Goal: Information Seeking & Learning: Learn about a topic

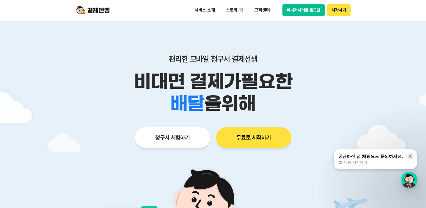
click at [167, 26] on div "편리한 모바일 청구서 결제선생 비대면 결제가 필요한 학원 공부방 호텔 쇼핑몰 병원 배달 보험사 항공사 골프장 을 위해 청구서 체험하기 무료로 …" at bounding box center [213, 89] width 288 height 139
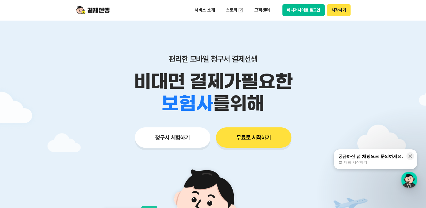
drag, startPoint x: 162, startPoint y: 50, endPoint x: 395, endPoint y: 191, distance: 273.1
click at [395, 191] on main "편리한 모바일 청구서 결제선생 비대면 결제가 필요한 학원 공부방 호텔 쇼핑몰 병원 배달 보험사 항공사 골프장 를 위해 청구서 체험하기 무료로 …" at bounding box center [213, 168] width 426 height 297
click at [315, 98] on div "학원 공부방 호텔 쇼핑몰 병원 배달 보험사 항공사 골프장 를 위해" at bounding box center [213, 103] width 288 height 22
drag, startPoint x: 278, startPoint y: 101, endPoint x: 95, endPoint y: 49, distance: 190.5
click at [95, 49] on div "편리한 모바일 청구서 결제선생 비대면 결제가 필요한 학원 공부방 호텔 쇼핑몰 병원 배달 보험사 항공사 골프장 를 위해 청구서 체험하기 무료로 …" at bounding box center [213, 89] width 288 height 139
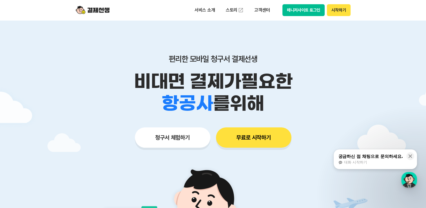
drag, startPoint x: 95, startPoint y: 49, endPoint x: 155, endPoint y: 59, distance: 61.0
click at [155, 59] on p "편리한 모바일 청구서 결제선생" at bounding box center [213, 59] width 288 height 10
click at [171, 57] on p "편리한 모바일 청구서 결제선생" at bounding box center [213, 59] width 288 height 10
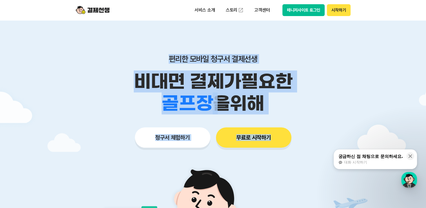
drag, startPoint x: 167, startPoint y: 58, endPoint x: 335, endPoint y: 130, distance: 182.5
click at [335, 130] on div "편리한 모바일 청구서 결제선생 비대면 결제가 필요한 학원 공부방 호텔 쇼핑몰 병원 배달 보험사 항공사 골프장 을 위해 청구서 체험하기 무료로 …" at bounding box center [213, 89] width 288 height 139
drag, startPoint x: 335, startPoint y: 130, endPoint x: 279, endPoint y: 106, distance: 61.0
click at [279, 106] on div "학원 공부방 호텔 쇼핑몰 병원 배달 보험사 항공사 골프장 을 위해" at bounding box center [213, 103] width 288 height 22
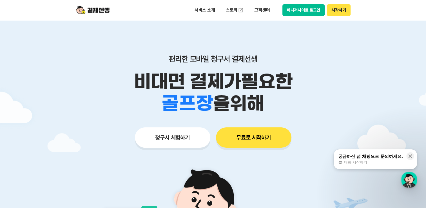
drag, startPoint x: 272, startPoint y: 106, endPoint x: 135, endPoint y: 59, distance: 145.0
click at [135, 59] on div "편리한 모바일 청구서 결제선생 비대면 결제가 필요한 학원 공부방 호텔 쇼핑몰 병원 배달 보험사 항공사 골프장 을 위해" at bounding box center [213, 84] width 288 height 60
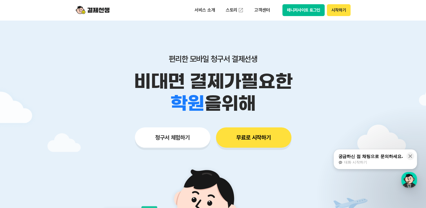
drag, startPoint x: 135, startPoint y: 59, endPoint x: 167, endPoint y: 61, distance: 31.3
click at [167, 61] on p "편리한 모바일 청구서 결제선생" at bounding box center [213, 59] width 288 height 10
click at [169, 60] on p "편리한 모바일 청구서 결제선생" at bounding box center [213, 59] width 288 height 10
click at [165, 62] on p "편리한 모바일 청구서 결제선생" at bounding box center [213, 59] width 288 height 10
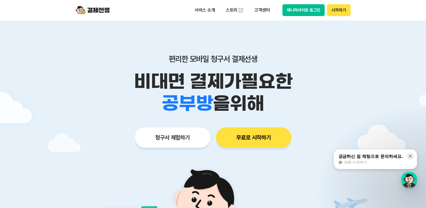
drag, startPoint x: 172, startPoint y: 60, endPoint x: 347, endPoint y: 110, distance: 182.0
click at [347, 110] on div "편리한 모바일 청구서 결제선생 비대면 결제가 필요한 학원 공부방 호텔 쇼핑몰 병원 배달 보험사 항공사 골프장 을 위해" at bounding box center [213, 84] width 288 height 60
click at [275, 97] on div "학원 공부방 호텔 쇼핑몰 병원 배달 보험사 항공사 골프장 을 위해" at bounding box center [213, 103] width 288 height 22
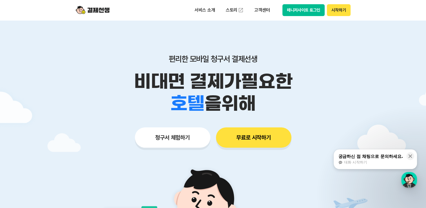
drag, startPoint x: 270, startPoint y: 100, endPoint x: 139, endPoint y: 61, distance: 136.5
click at [139, 61] on div "편리한 모바일 청구서 결제선생 비대면 결제가 필요한 학원 공부방 호텔 쇼핑몰 병원 배달 보험사 항공사 골프장 을 위해" at bounding box center [213, 84] width 288 height 60
drag, startPoint x: 139, startPoint y: 61, endPoint x: 171, endPoint y: 57, distance: 32.1
click at [171, 57] on p "편리한 모바일 청구서 결제선생" at bounding box center [213, 59] width 288 height 10
click at [167, 59] on p "편리한 모바일 청구서 결제선생" at bounding box center [213, 59] width 288 height 10
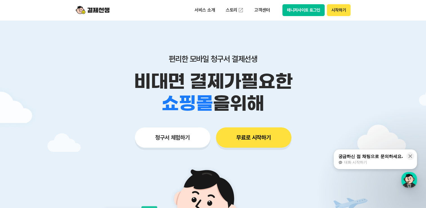
click at [169, 58] on p "편리한 모바일 청구서 결제선생" at bounding box center [213, 59] width 288 height 10
click at [168, 59] on p "편리한 모바일 청구서 결제선생" at bounding box center [213, 59] width 288 height 10
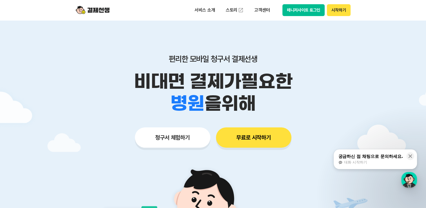
drag, startPoint x: 167, startPoint y: 57, endPoint x: 281, endPoint y: 103, distance: 123.6
click at [281, 103] on div "편리한 모바일 청구서 결제선생 비대면 결제가 필요한 학원 공부방 호텔 쇼핑몰 병원 배달 보험사 항공사 골프장 을 위해" at bounding box center [213, 84] width 288 height 60
drag, startPoint x: 281, startPoint y: 103, endPoint x: 272, endPoint y: 105, distance: 10.0
click at [272, 105] on div "학원 공부방 호텔 쇼핑몰 병원 배달 보험사 항공사 골프장 을 위해" at bounding box center [213, 103] width 288 height 22
click at [267, 109] on div "학원 공부방 호텔 쇼핑몰 병원 배달 보험사 항공사 골프장 을 위해" at bounding box center [213, 103] width 288 height 22
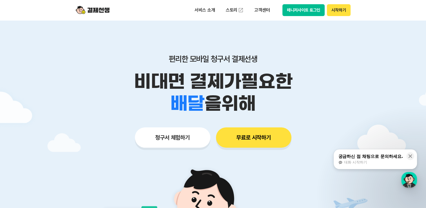
drag, startPoint x: 252, startPoint y: 93, endPoint x: 364, endPoint y: 125, distance: 116.4
click at [364, 125] on main "편리한 모바일 청구서 결제선생 비대면 결제가 필요한 학원 공부방 호텔 쇼핑몰 병원 배달 보험사 항공사 골프장 을 위해 청구서 체험하기 무료로 …" at bounding box center [213, 168] width 426 height 297
drag, startPoint x: 268, startPoint y: 101, endPoint x: 129, endPoint y: 50, distance: 147.6
click at [129, 50] on div "편리한 모바일 청구서 결제선생 비대면 결제가 필요한 학원 공부방 호텔 쇼핑몰 병원 배달 보험사 항공사 골프장 을 위해 청구서 체험하기 무료로 …" at bounding box center [213, 89] width 288 height 139
drag, startPoint x: 129, startPoint y: 50, endPoint x: 162, endPoint y: 59, distance: 33.5
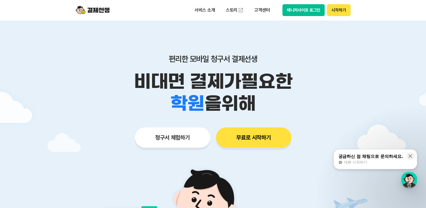
click at [162, 59] on p "편리한 모바일 청구서 결제선생" at bounding box center [213, 59] width 288 height 10
click at [163, 61] on p "편리한 모바일 청구서 결제선생" at bounding box center [213, 59] width 288 height 10
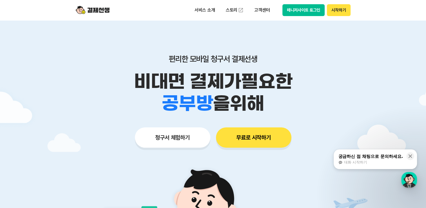
click at [156, 62] on p "편리한 모바일 청구서 결제선생" at bounding box center [213, 59] width 288 height 10
click at [133, 61] on p "편리한 모바일 청구서 결제선생" at bounding box center [213, 59] width 288 height 10
click at [139, 59] on p "편리한 모바일 청구서 결제선생" at bounding box center [213, 59] width 288 height 10
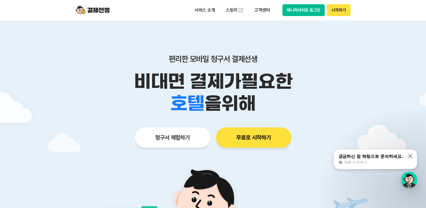
drag, startPoint x: 169, startPoint y: 57, endPoint x: 307, endPoint y: 105, distance: 146.0
click at [307, 105] on div "편리한 모바일 청구서 결제선생 비대면 결제가 필요한 학원 공부방 호텔 쇼핑몰 병원 배달 보험사 항공사 골프장 을 위해" at bounding box center [213, 84] width 288 height 60
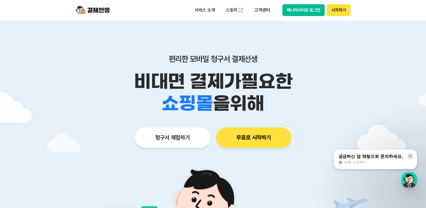
drag, startPoint x: 307, startPoint y: 105, endPoint x: 302, endPoint y: 119, distance: 14.7
click at [302, 119] on div "편리한 모바일 청구서 결제선생 비대면 결제가 필요한 학원 공부방 호텔 쇼핑몰 병원 배달 보험사 항공사 골프장 을 위해 청구서 체험하기 무료로 …" at bounding box center [213, 89] width 288 height 139
click at [171, 37] on div "편리한 모바일 청구서 결제선생 비대면 결제가 필요한 학원 공부방 호텔 쇼핑몰 병원 배달 보험사 항공사 골프장 를 위해 청구서 체험하기 무료로 …" at bounding box center [213, 89] width 288 height 139
